Goal: Navigation & Orientation: Understand site structure

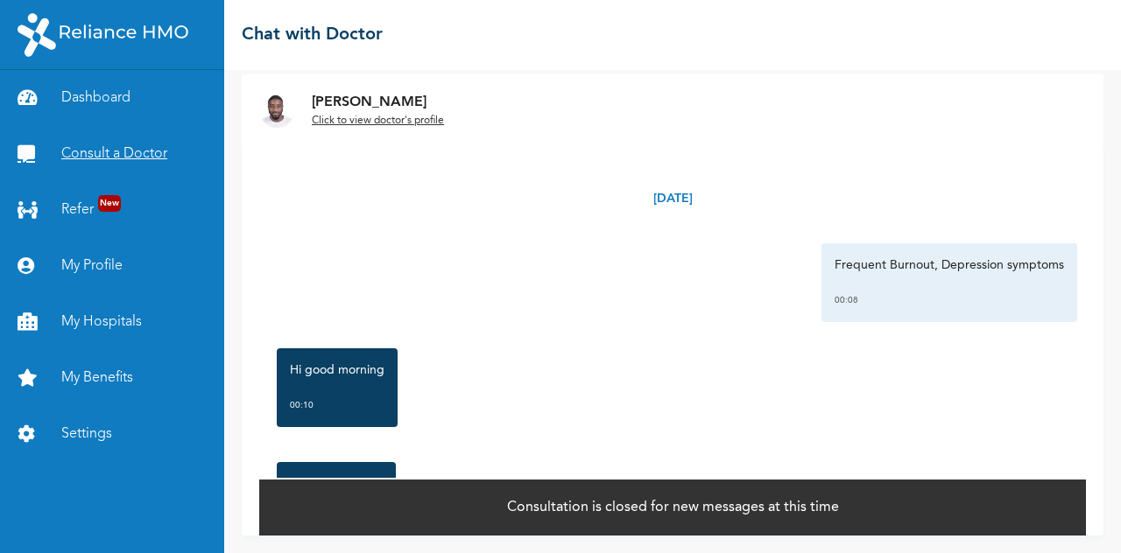
click at [136, 137] on link "Consult a Doctor" at bounding box center [112, 154] width 224 height 56
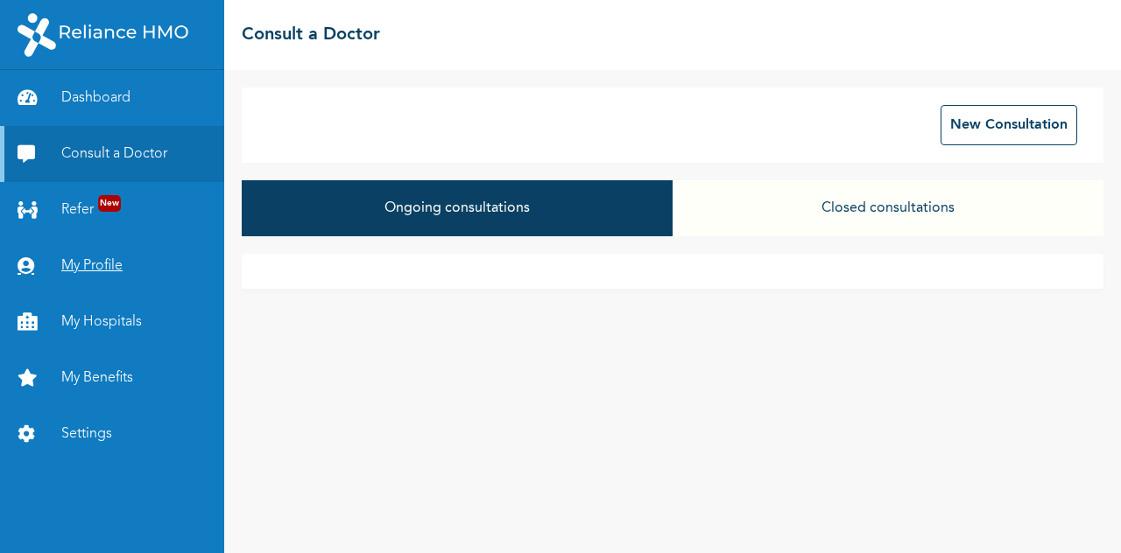
click at [98, 264] on link "My Profile" at bounding box center [112, 266] width 224 height 56
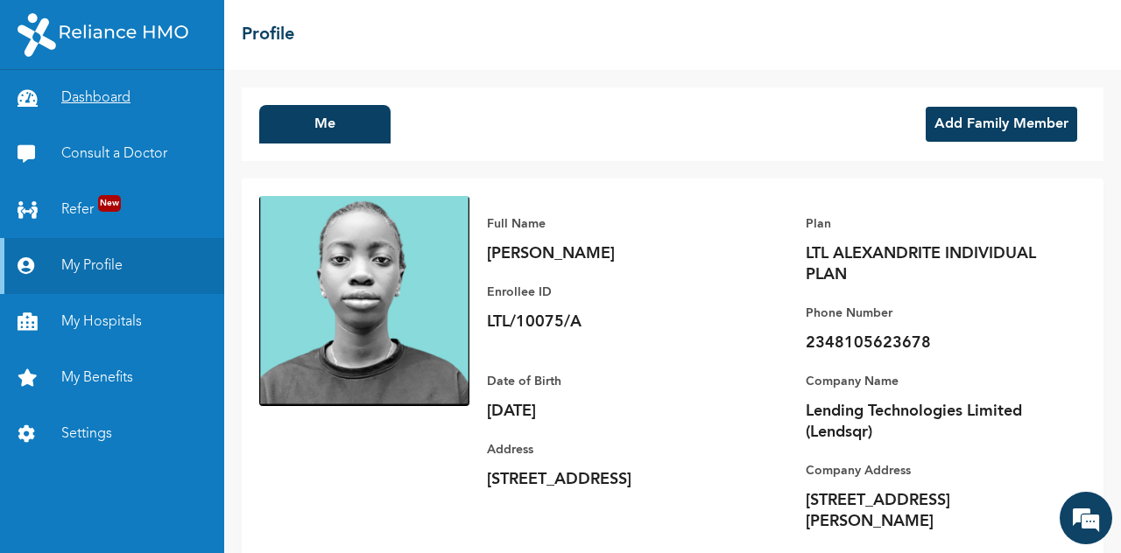
click at [115, 96] on link "Dashboard" at bounding box center [112, 98] width 224 height 56
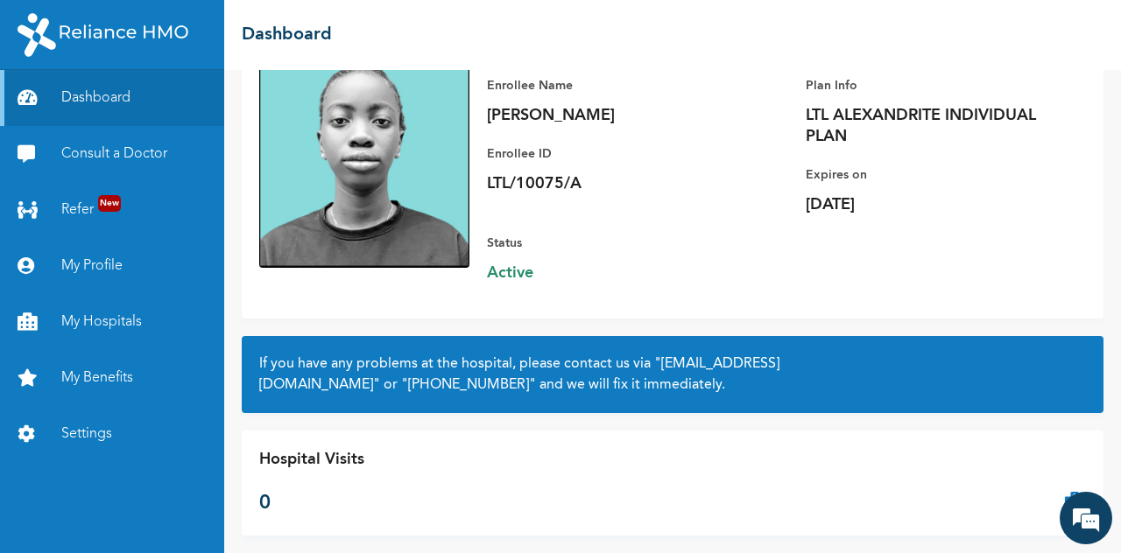
scroll to position [158, 0]
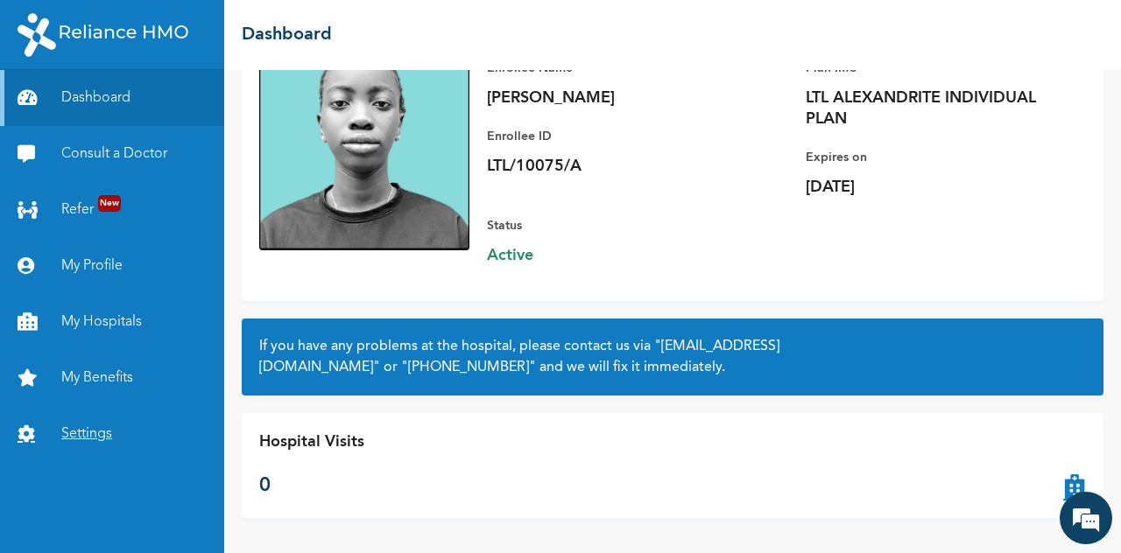
click at [95, 433] on link "Settings" at bounding box center [112, 434] width 224 height 56
